Goal: Task Accomplishment & Management: Use online tool/utility

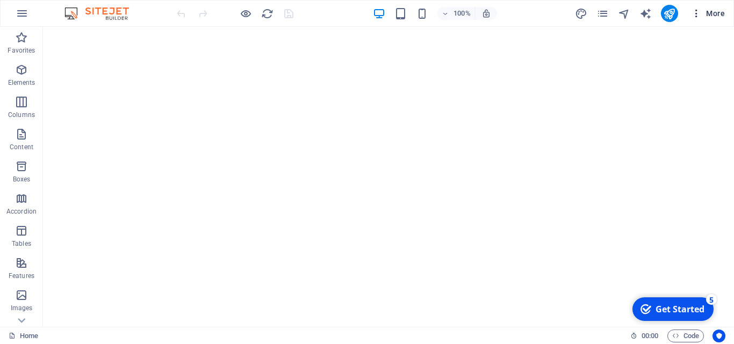
click at [698, 13] on icon "button" at bounding box center [696, 13] width 11 height 11
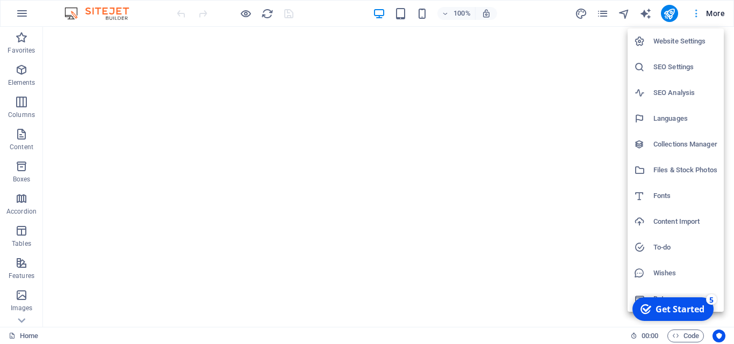
click at [698, 13] on div at bounding box center [367, 172] width 734 height 344
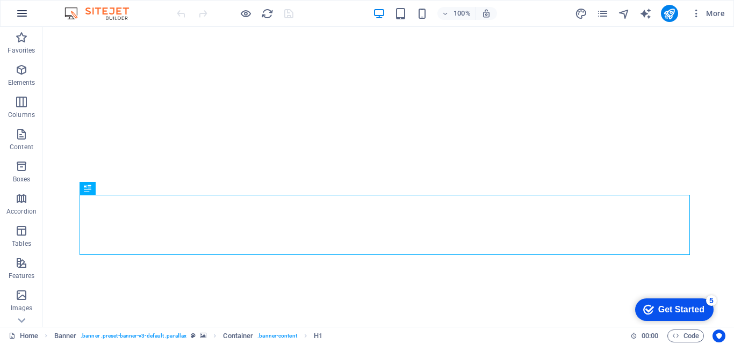
click at [21, 12] on icon "button" at bounding box center [22, 13] width 13 height 13
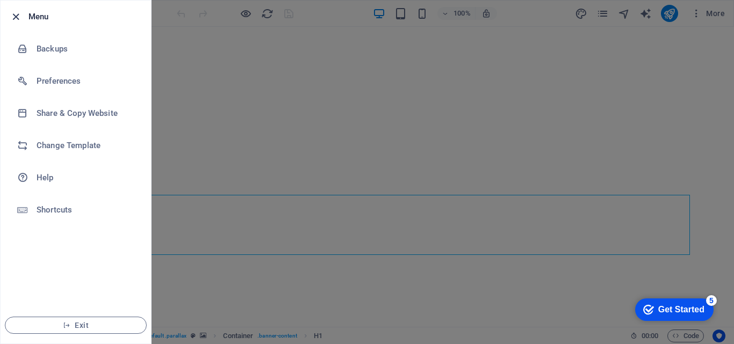
click at [16, 16] on icon "button" at bounding box center [16, 17] width 12 height 12
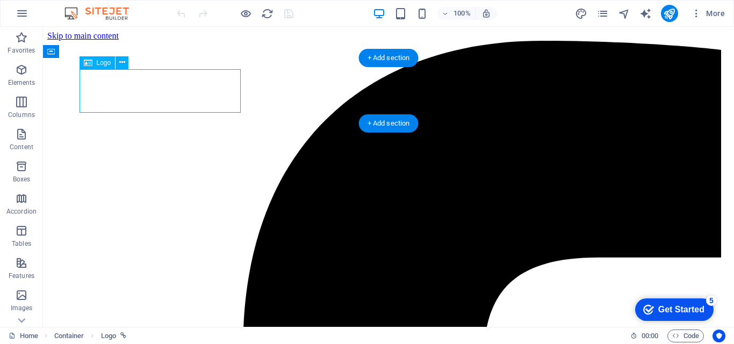
select select "px"
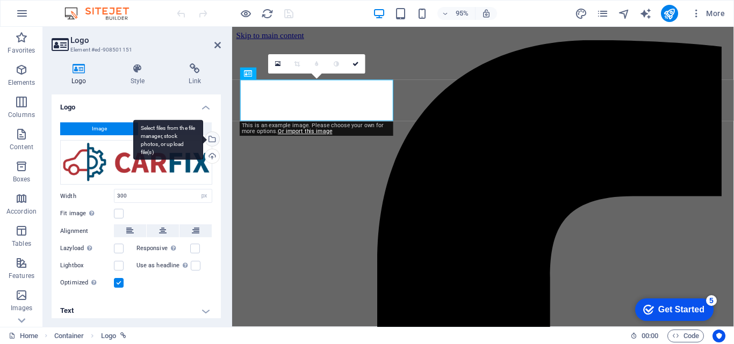
click at [209, 139] on div "Select files from the file manager, stock photos, or upload file(s)" at bounding box center [211, 140] width 16 height 16
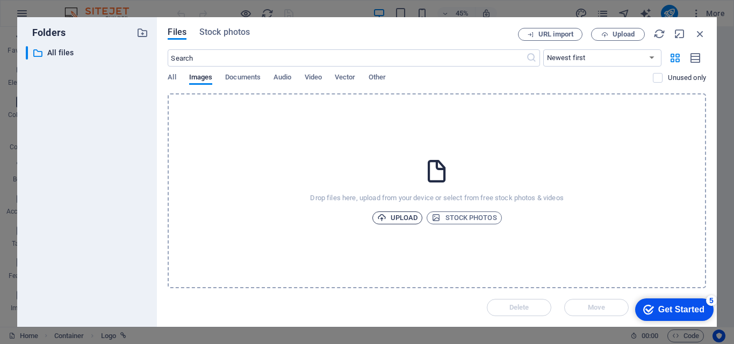
click at [403, 221] on span "Upload" at bounding box center [397, 218] width 41 height 13
click at [701, 32] on icon "button" at bounding box center [700, 34] width 12 height 12
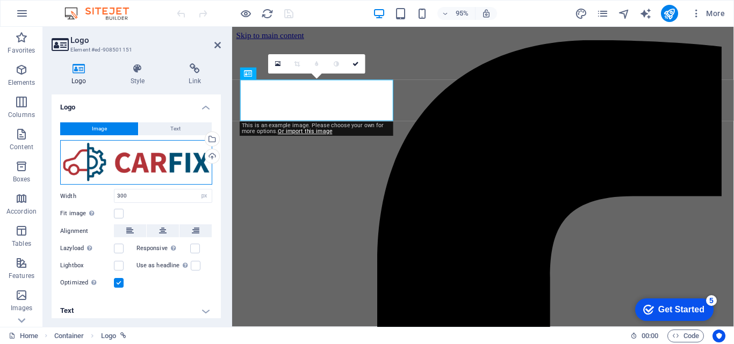
click at [158, 159] on div "Drag files here, click to choose files or select files from Files or our free s…" at bounding box center [136, 162] width 152 height 45
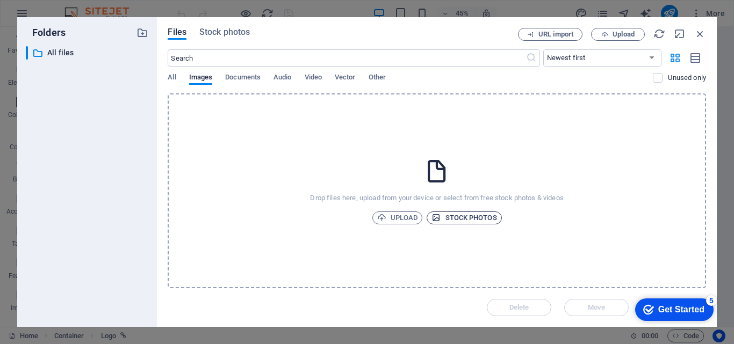
click at [461, 215] on span "Stock photos" at bounding box center [463, 218] width 65 height 13
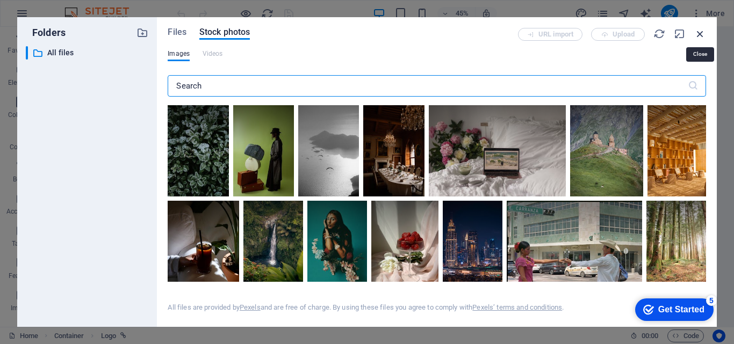
click at [701, 35] on icon "button" at bounding box center [700, 34] width 12 height 12
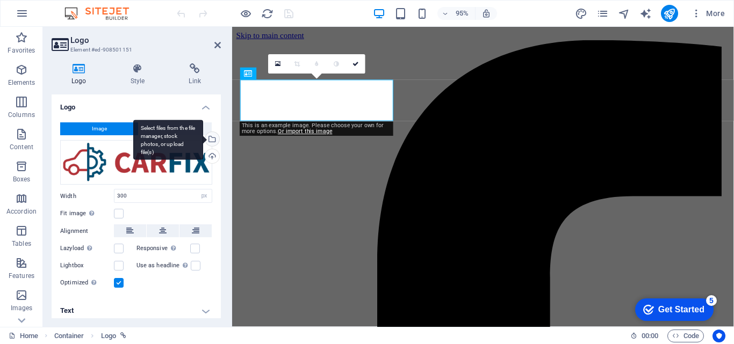
click at [211, 140] on div "Select files from the file manager, stock photos, or upload file(s)" at bounding box center [211, 140] width 16 height 16
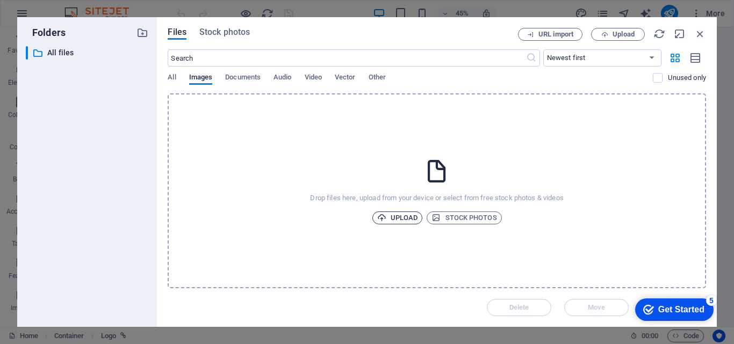
click at [395, 216] on span "Upload" at bounding box center [397, 218] width 41 height 13
click at [393, 216] on span "Upload" at bounding box center [397, 218] width 41 height 13
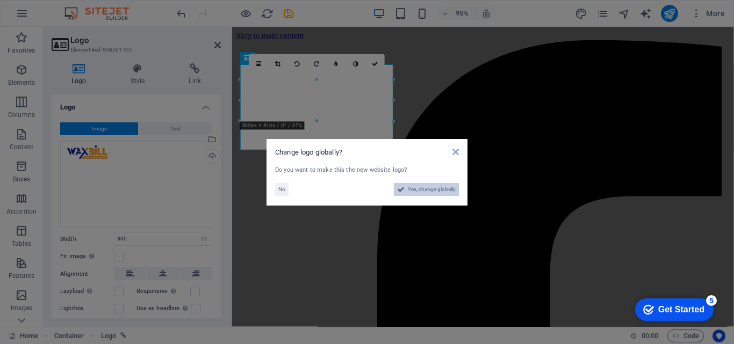
click at [417, 191] on span "Yes, change globally" at bounding box center [432, 189] width 48 height 13
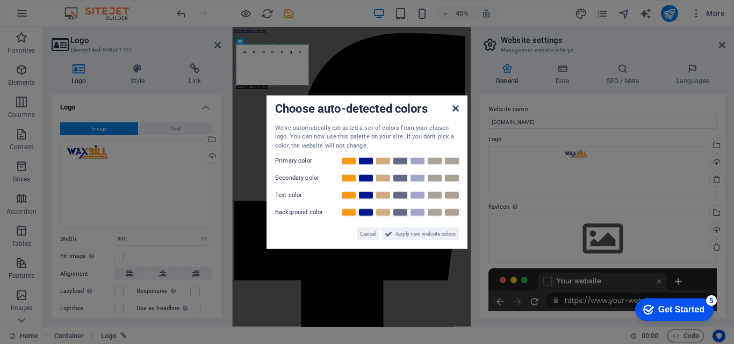
click at [455, 108] on icon at bounding box center [455, 108] width 6 height 9
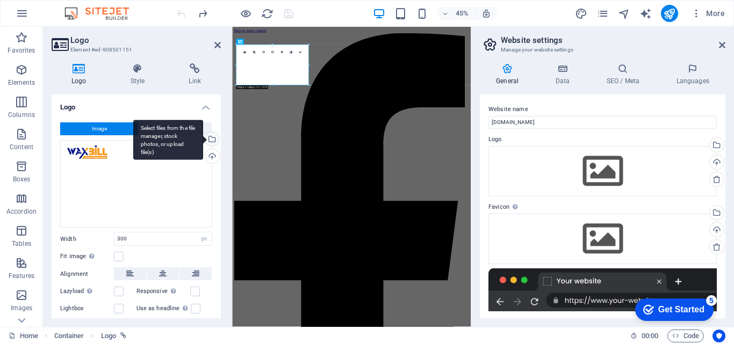
click at [211, 141] on div "Select files from the file manager, stock photos, or upload file(s)" at bounding box center [211, 140] width 16 height 16
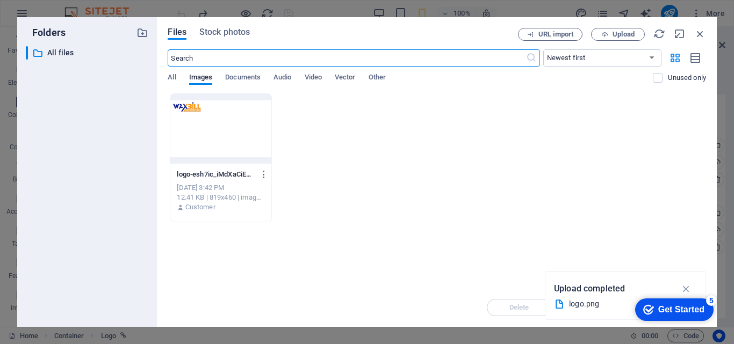
click at [219, 183] on div "logo-esh7ic_iMdXaCiELJq89rQ.png logo-esh7ic_iMdXaCiELJq89rQ.png" at bounding box center [221, 174] width 88 height 17
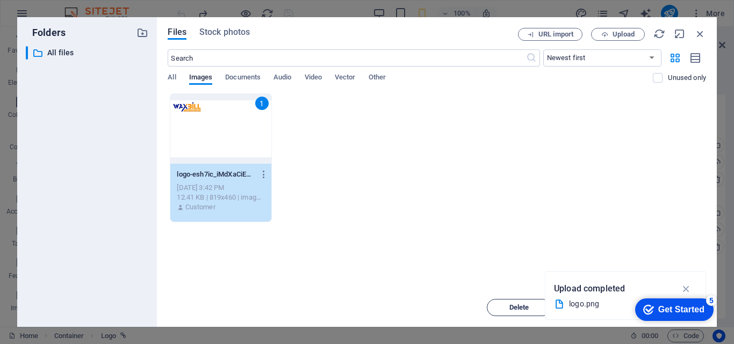
click at [524, 305] on span "Delete" at bounding box center [519, 307] width 20 height 6
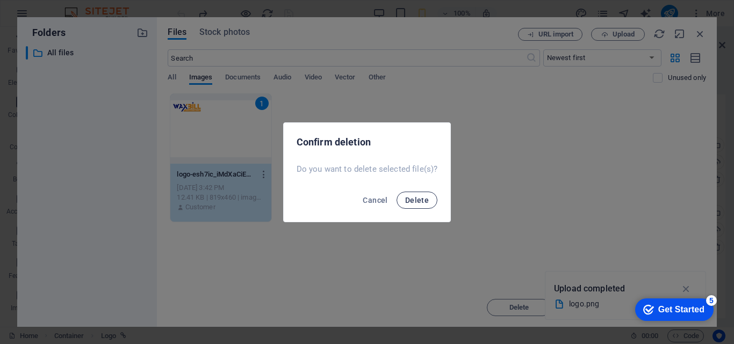
click at [422, 200] on span "Delete" at bounding box center [417, 200] width 24 height 9
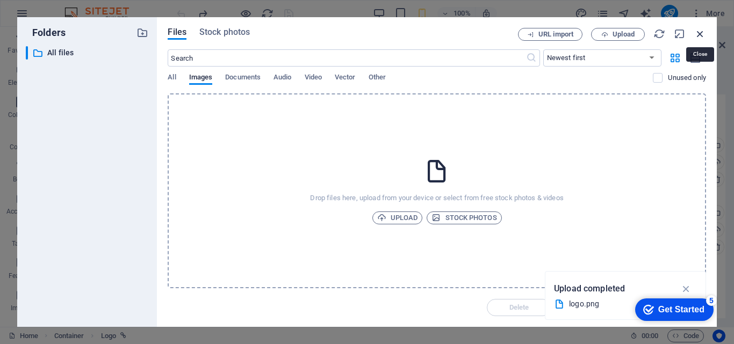
click at [699, 35] on icon "button" at bounding box center [700, 34] width 12 height 12
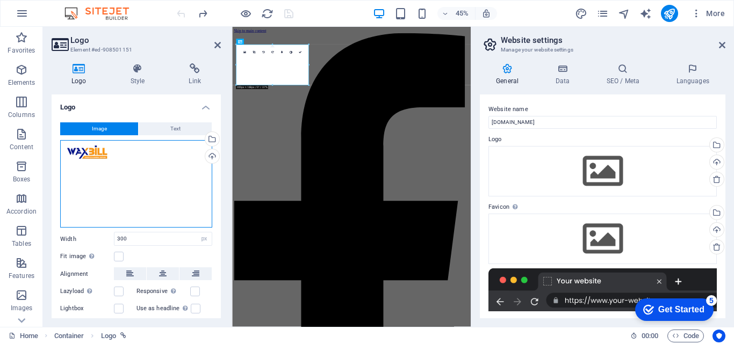
click at [91, 147] on div "Drag files here, click to choose files or select files from Files or our free s…" at bounding box center [136, 184] width 152 height 88
click at [91, 147] on body "[DOMAIN_NAME] Home Favorites Elements Columns Content Boxes Accordion Tables Fe…" at bounding box center [367, 172] width 734 height 344
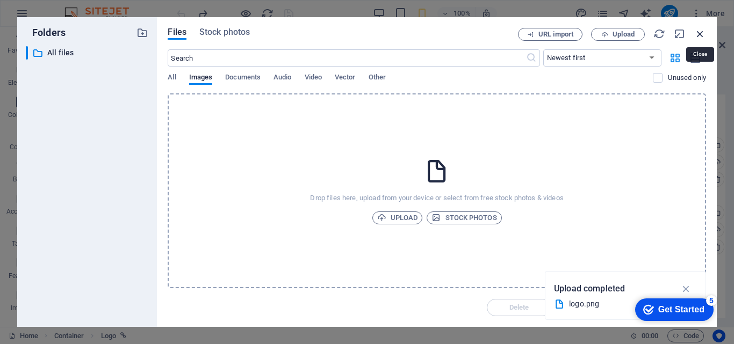
click at [699, 37] on icon "button" at bounding box center [700, 34] width 12 height 12
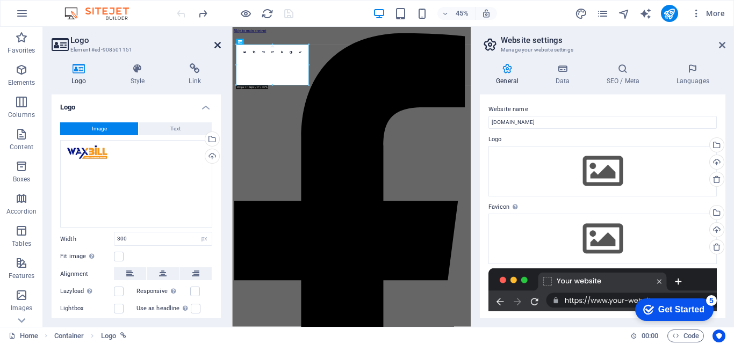
click at [219, 45] on icon at bounding box center [217, 45] width 6 height 9
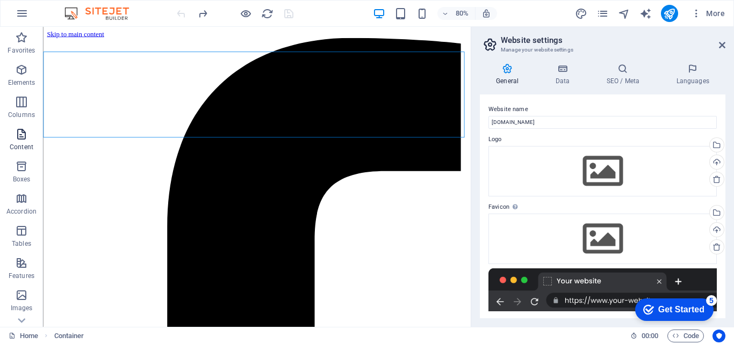
click at [18, 146] on p "Content" at bounding box center [22, 147] width 24 height 9
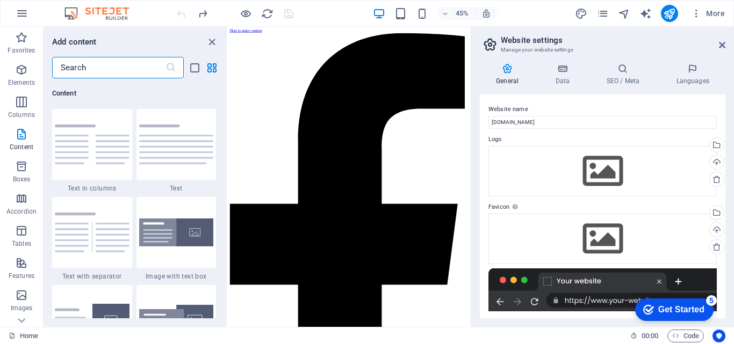
drag, startPoint x: 763, startPoint y: 109, endPoint x: 745, endPoint y: 255, distance: 147.2
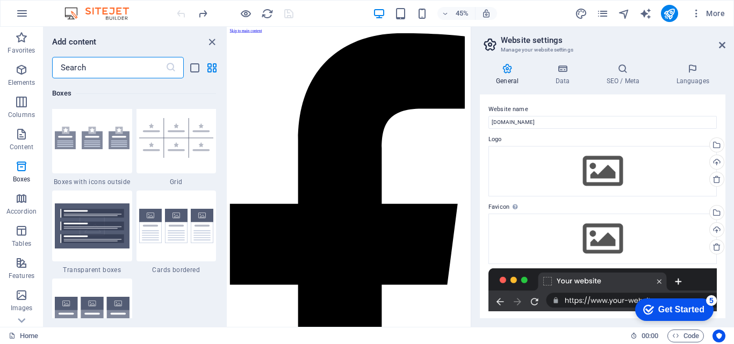
scroll to position [3168, 0]
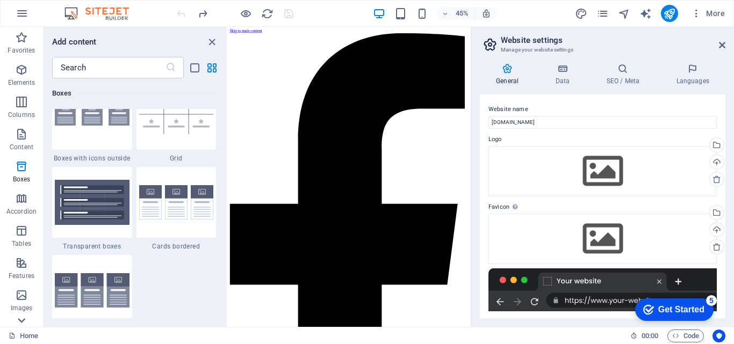
click at [23, 317] on icon at bounding box center [21, 320] width 15 height 15
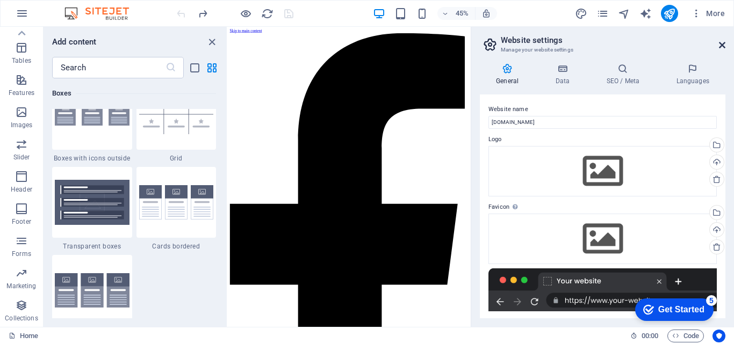
click at [722, 45] on icon at bounding box center [722, 45] width 6 height 9
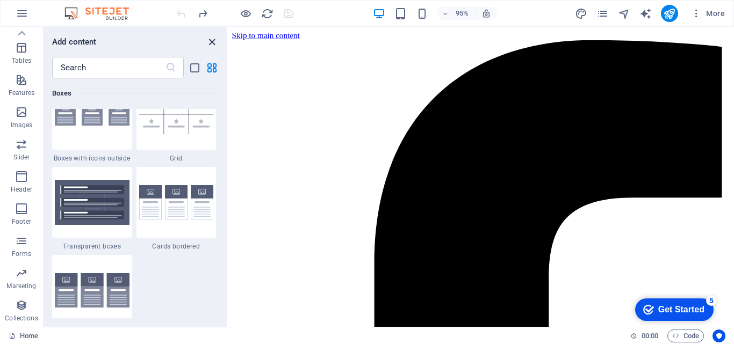
click at [212, 40] on icon "close panel" at bounding box center [212, 42] width 12 height 12
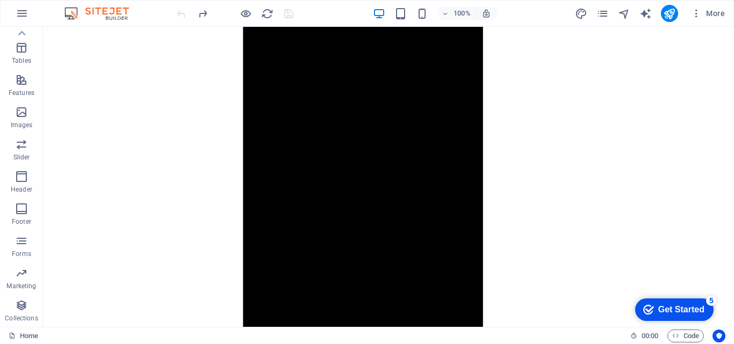
scroll to position [0, 0]
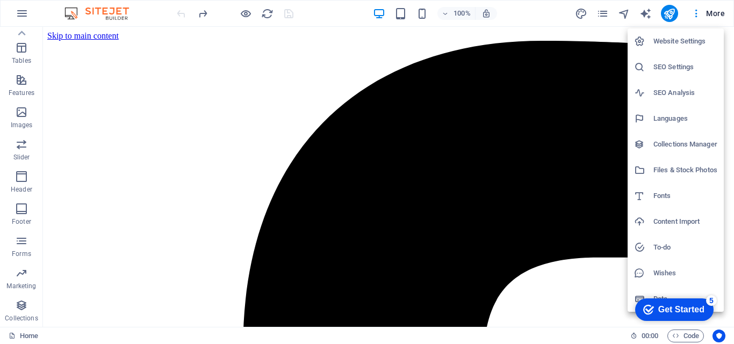
click at [601, 13] on div at bounding box center [367, 172] width 734 height 344
